Goal: Transaction & Acquisition: Purchase product/service

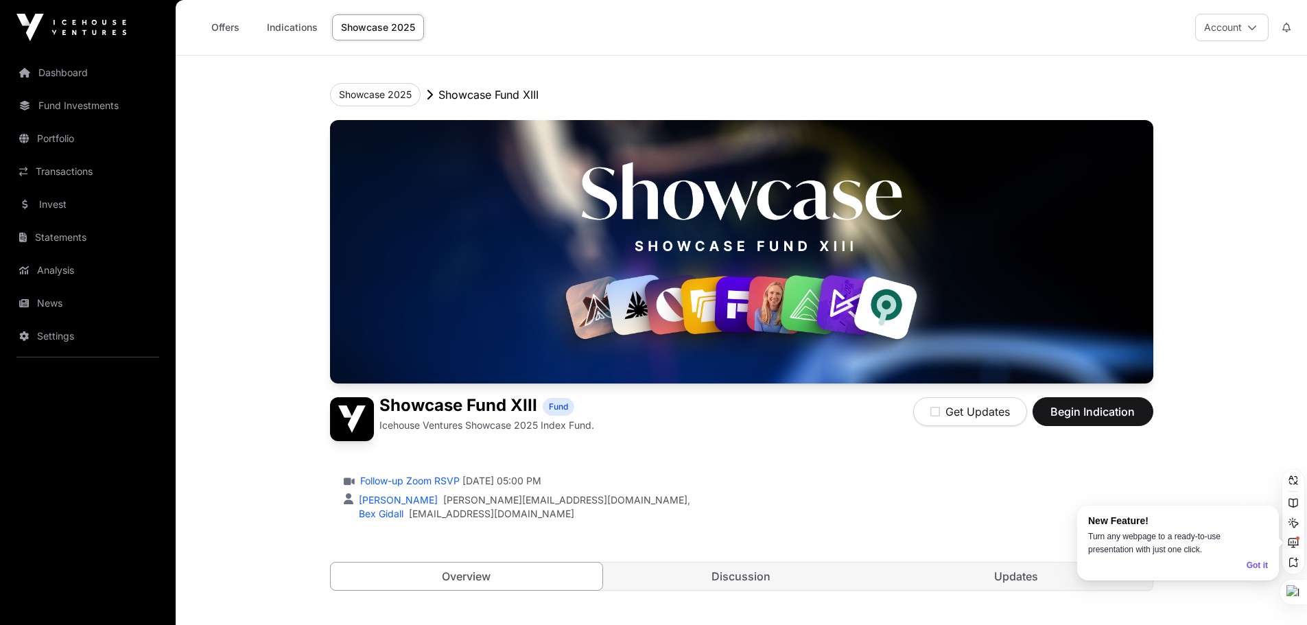
click at [74, 104] on link "Fund Investments" at bounding box center [88, 106] width 154 height 30
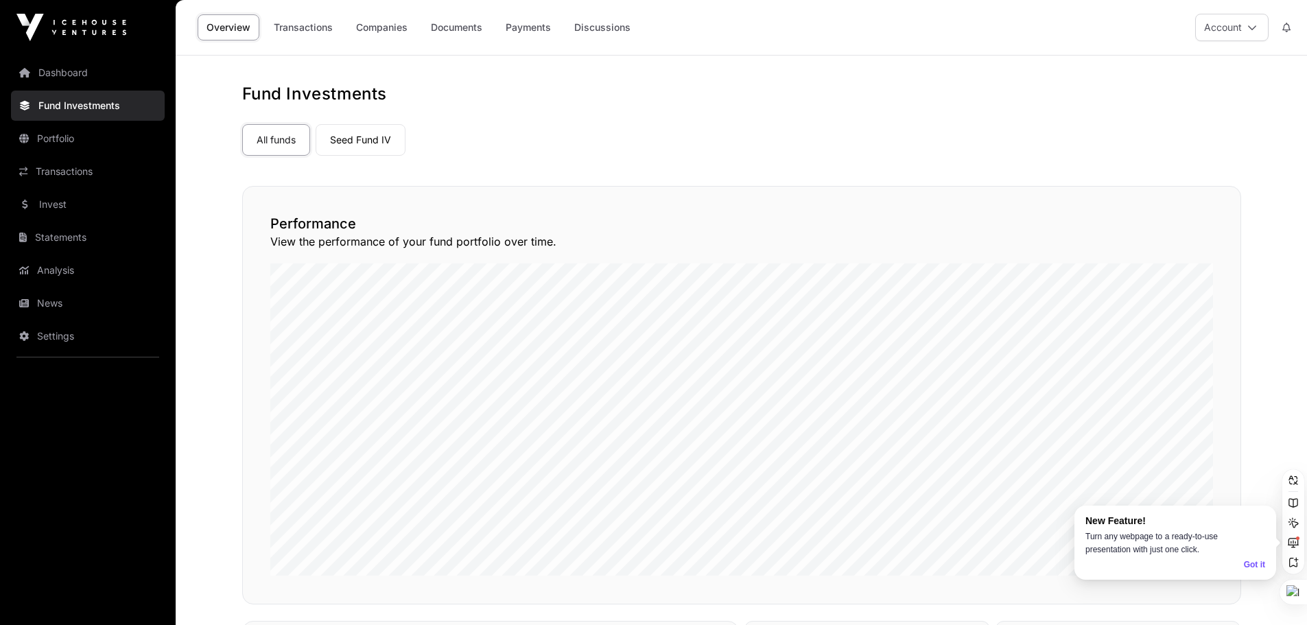
click at [86, 145] on link "Portfolio" at bounding box center [88, 138] width 154 height 30
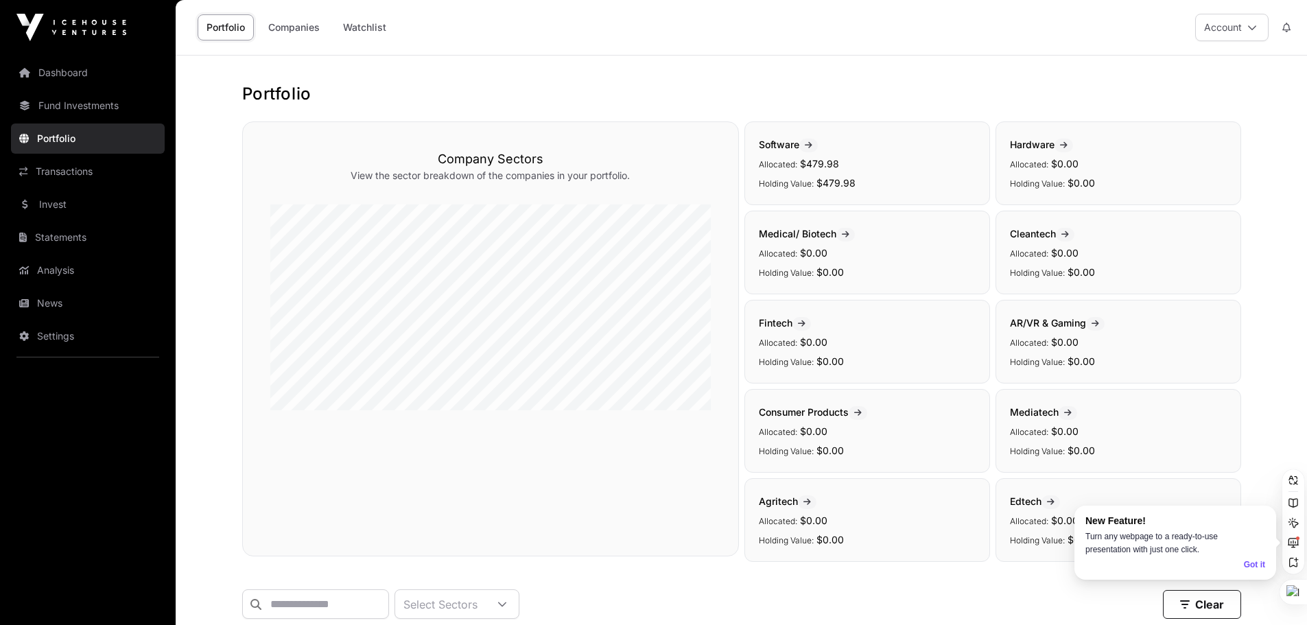
click at [117, 193] on link "Invest" at bounding box center [88, 204] width 154 height 30
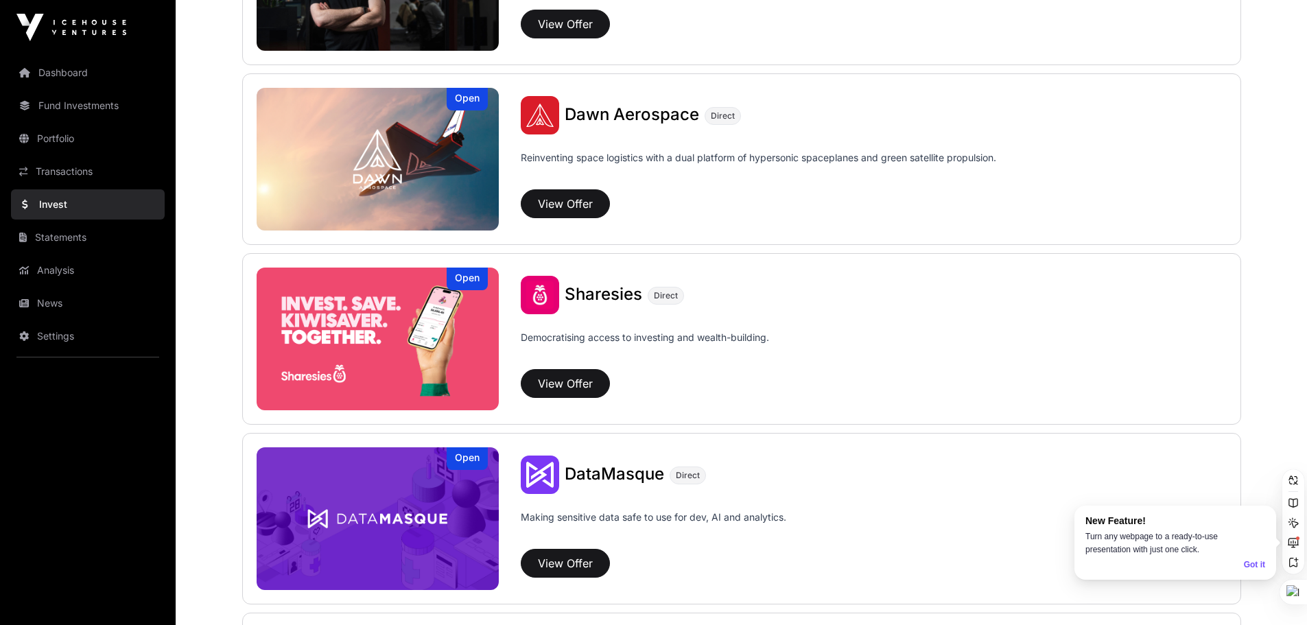
scroll to position [1815, 0]
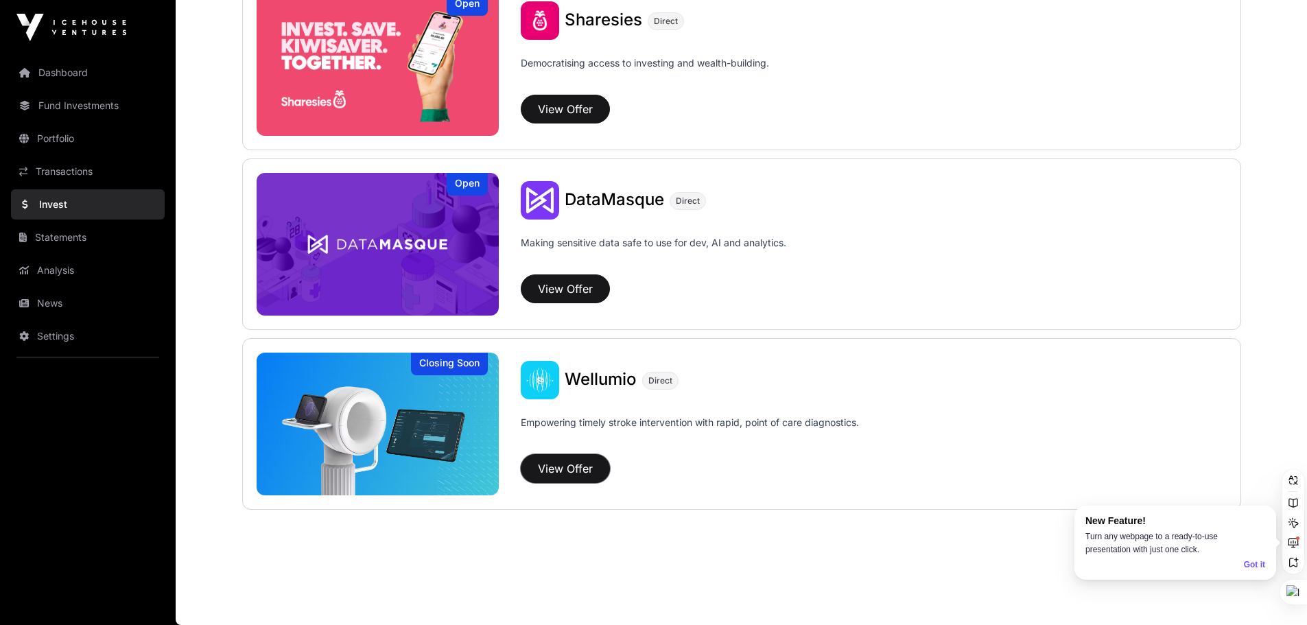
click at [563, 464] on button "View Offer" at bounding box center [565, 468] width 89 height 29
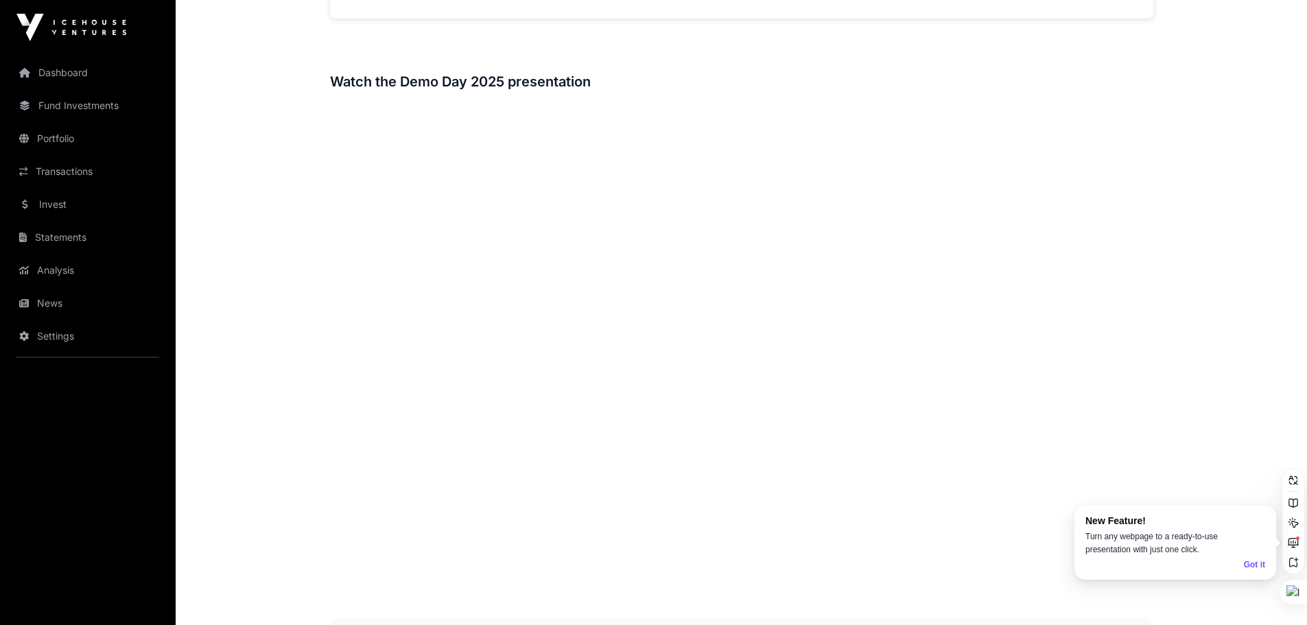
scroll to position [1445, 0]
